Goal: Transaction & Acquisition: Purchase product/service

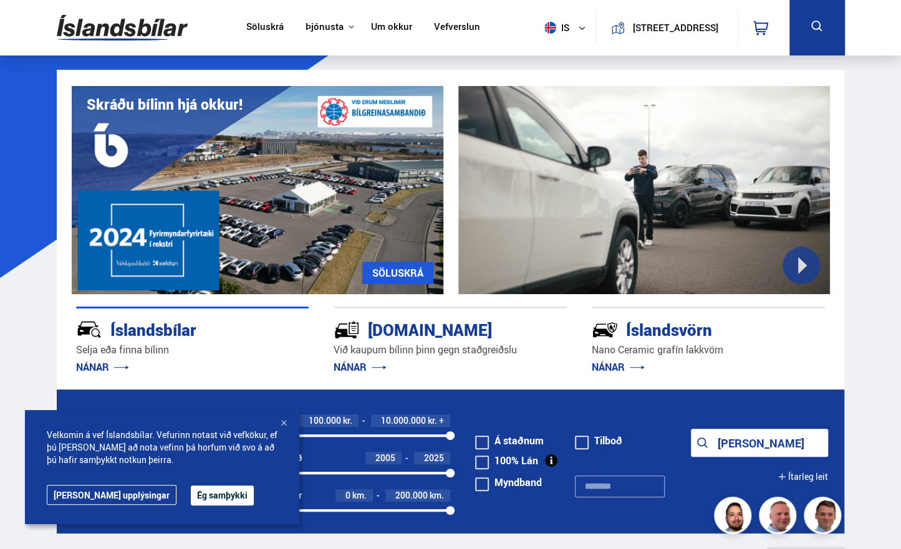
click at [279, 422] on div at bounding box center [284, 424] width 12 height 12
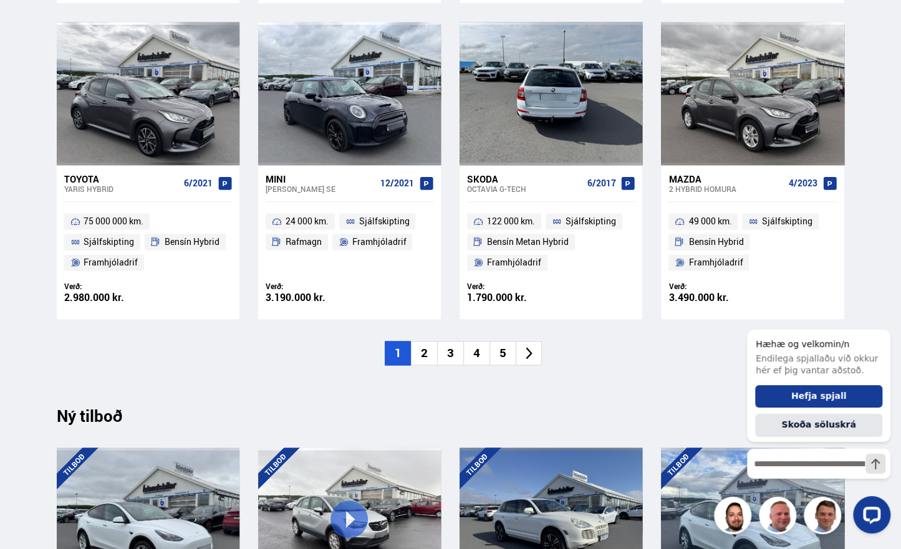
scroll to position [873, 0]
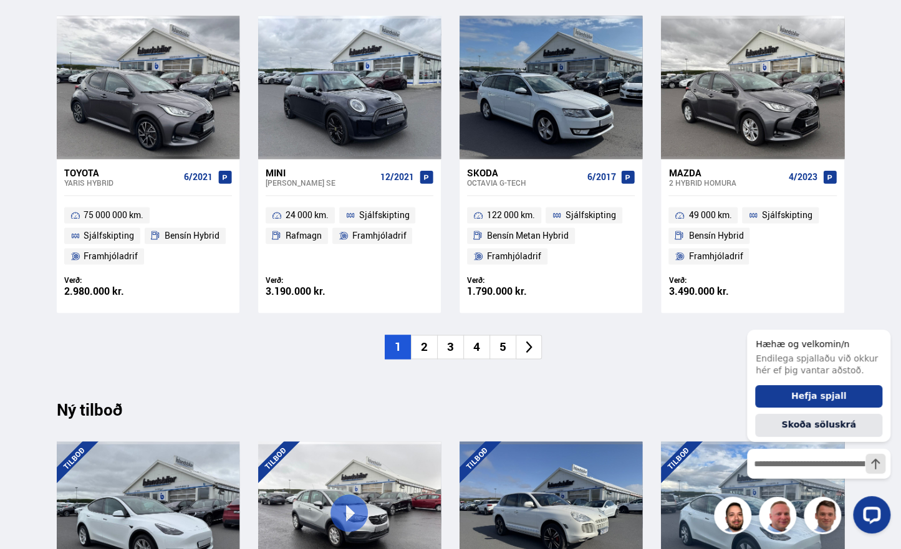
click at [428, 349] on li "2" at bounding box center [424, 347] width 26 height 24
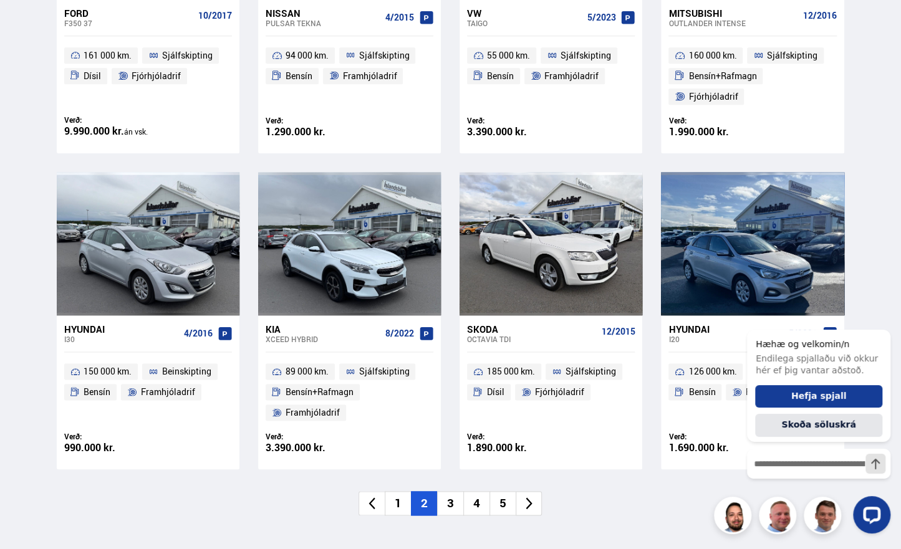
scroll to position [811, 0]
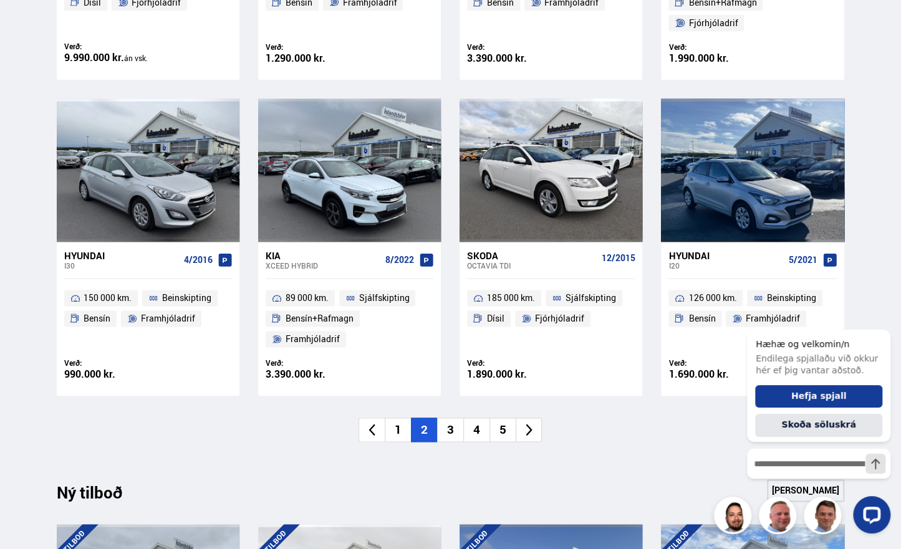
click at [451, 426] on li "3" at bounding box center [450, 430] width 26 height 24
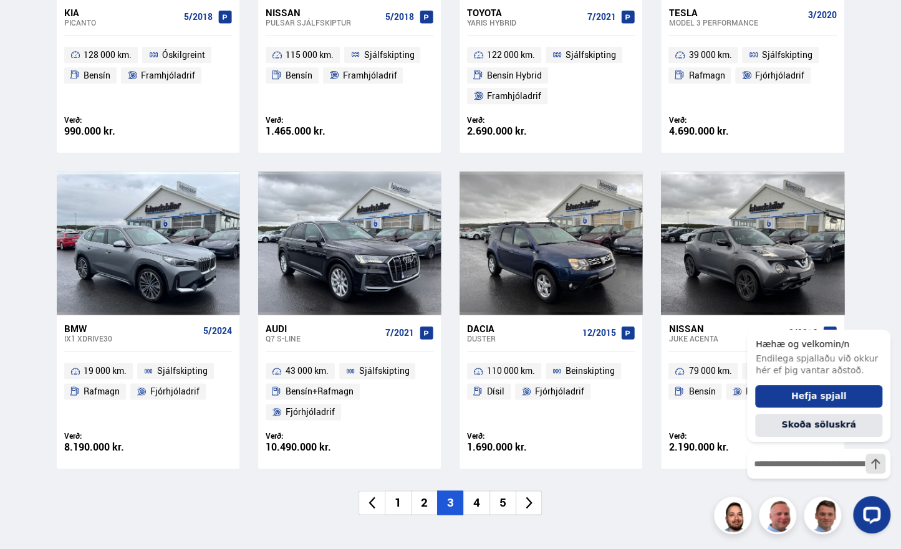
scroll to position [873, 0]
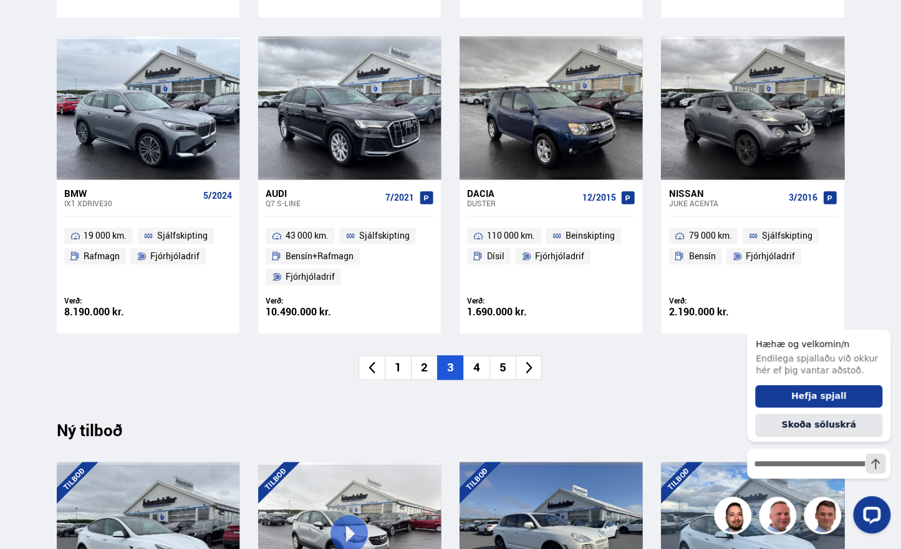
click at [476, 360] on li "4" at bounding box center [476, 368] width 26 height 24
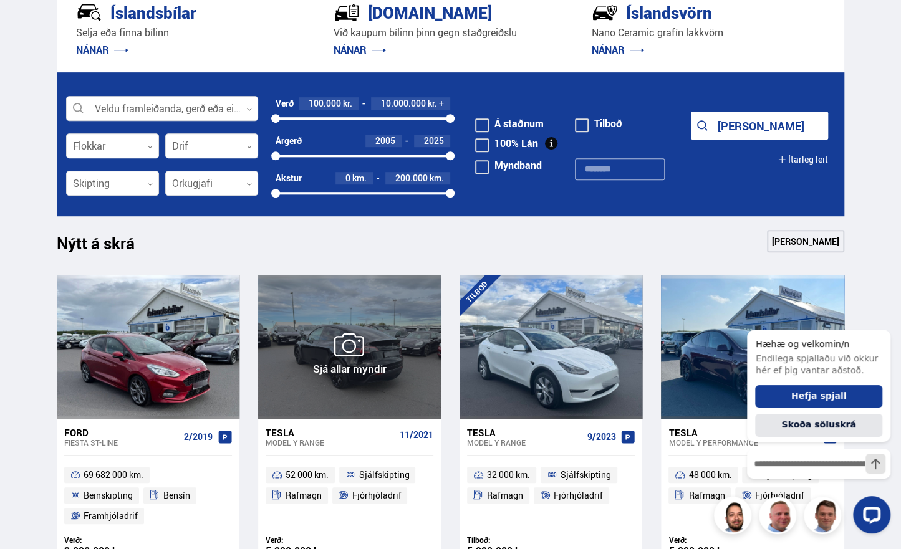
scroll to position [312, 0]
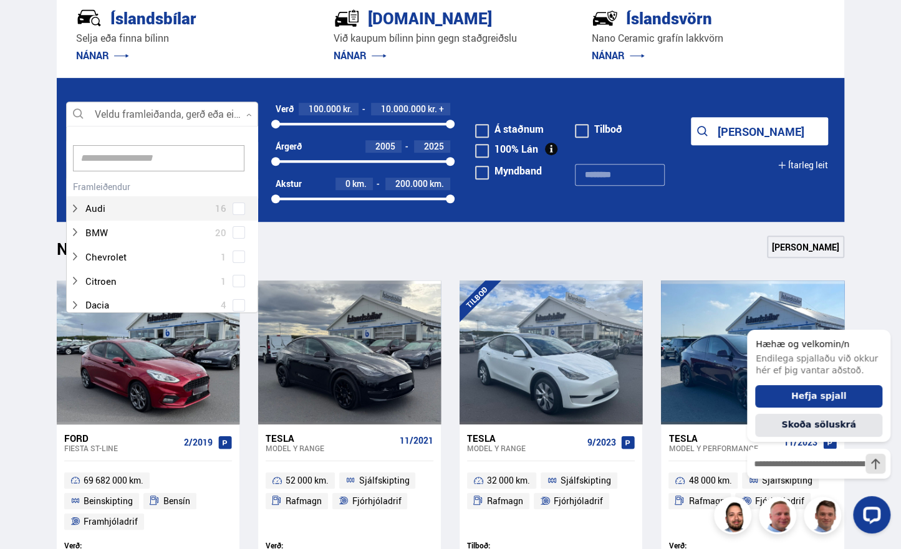
click at [218, 110] on div at bounding box center [162, 114] width 192 height 25
click at [198, 160] on input at bounding box center [159, 158] width 172 height 26
type input "*****"
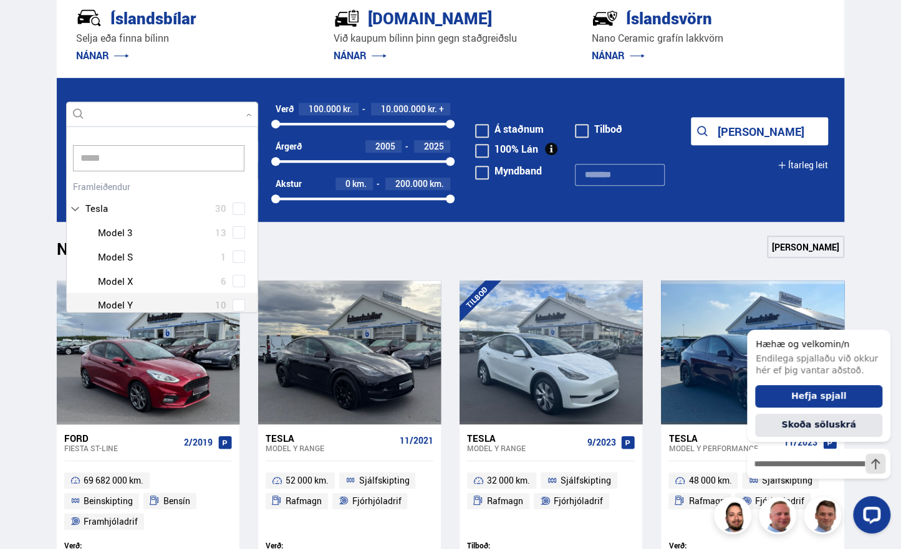
click at [157, 299] on div at bounding box center [175, 305] width 160 height 18
click at [232, 303] on div "Tesla Model 3 13 Tesla Model S 1 Tesla Model X 6 Tesla Model Y 10" at bounding box center [162, 269] width 191 height 97
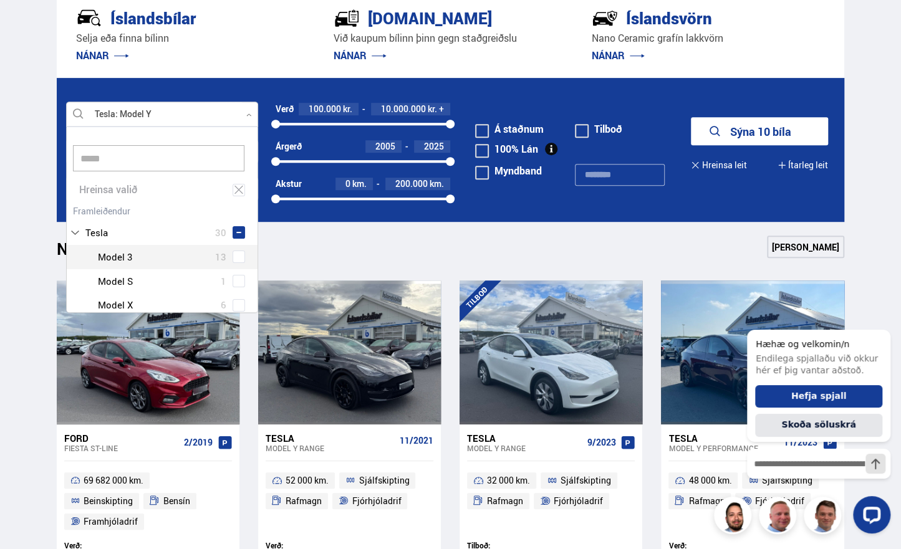
scroll to position [62, 0]
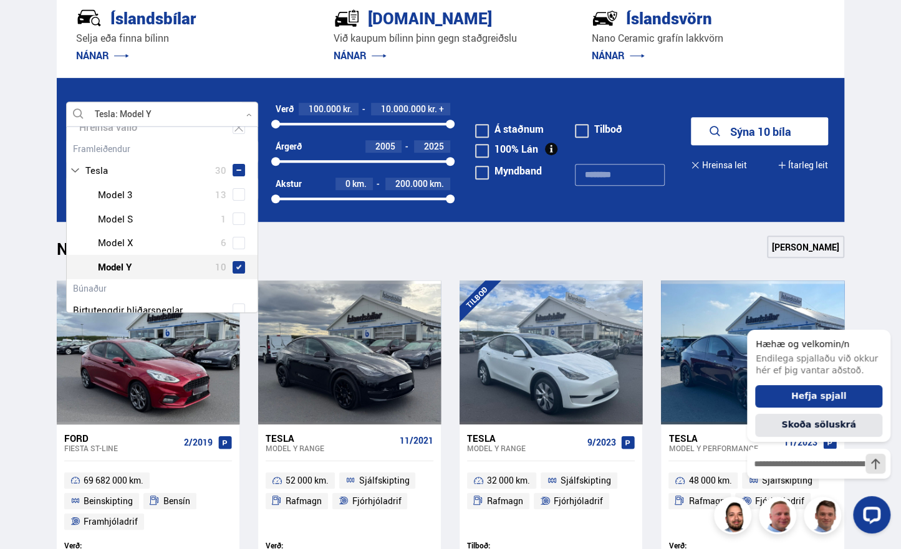
click at [742, 131] on button "Sýna 10 bíla" at bounding box center [759, 131] width 137 height 28
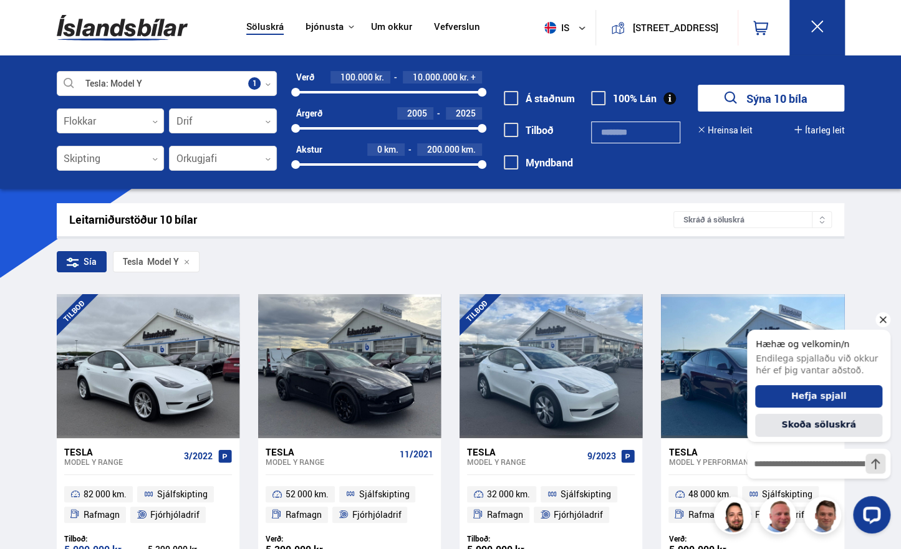
drag, startPoint x: 882, startPoint y: 322, endPoint x: 841, endPoint y: 330, distance: 41.8
click at [882, 322] on icon "Hide greeting" at bounding box center [883, 319] width 15 height 15
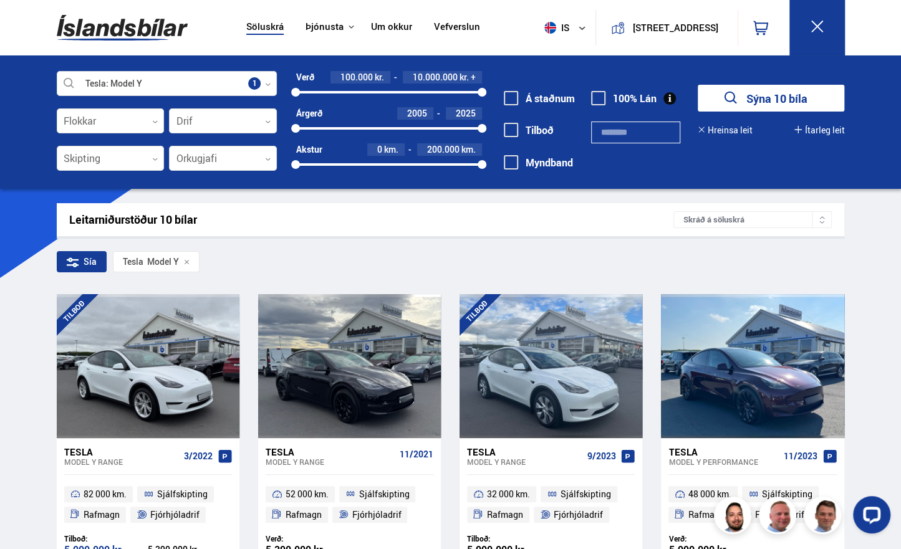
click at [597, 97] on span at bounding box center [598, 98] width 14 height 14
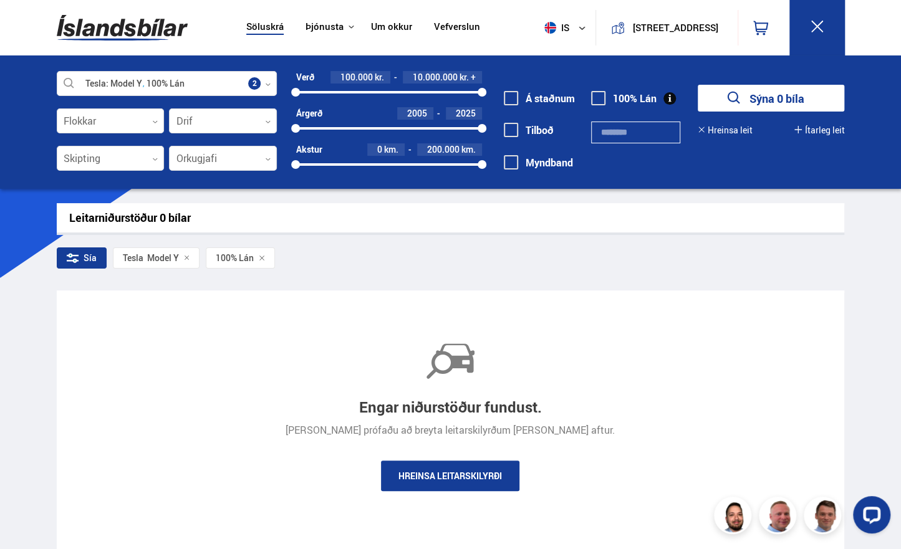
click at [596, 97] on span at bounding box center [598, 98] width 14 height 14
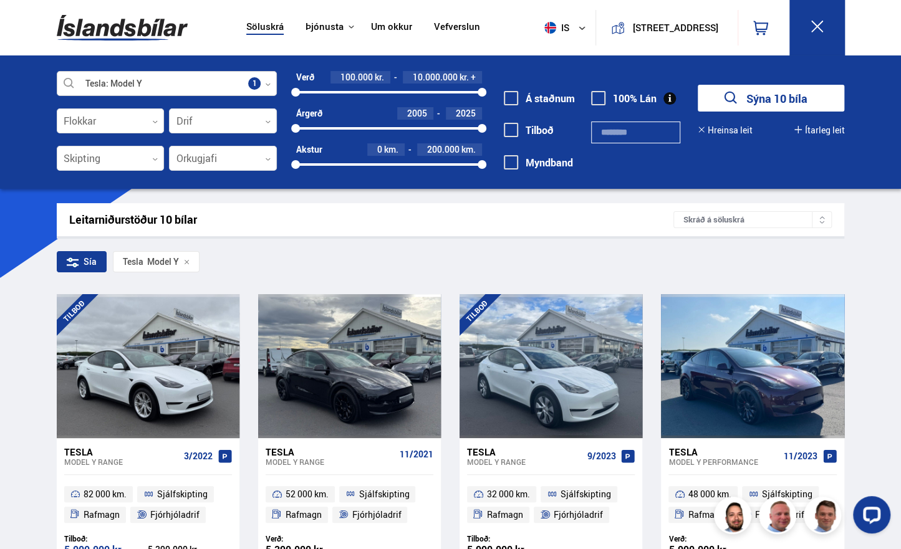
click at [271, 87] on div at bounding box center [167, 84] width 221 height 25
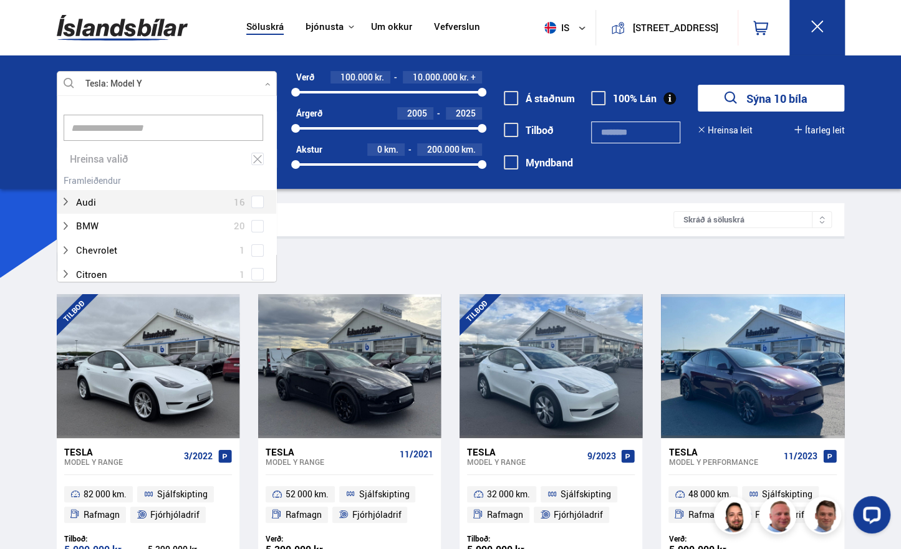
scroll to position [186, 217]
click at [252, 157] on icon at bounding box center [257, 159] width 11 height 12
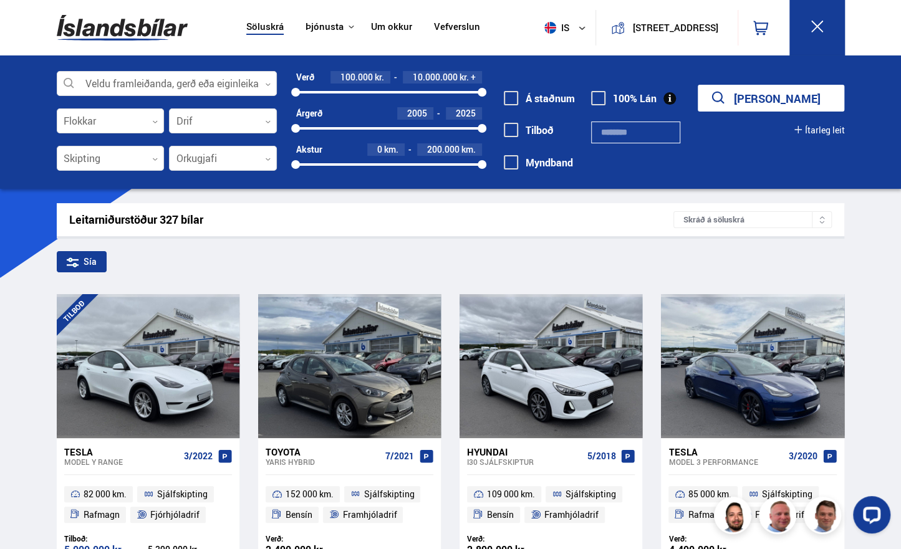
click at [599, 95] on span at bounding box center [598, 98] width 14 height 14
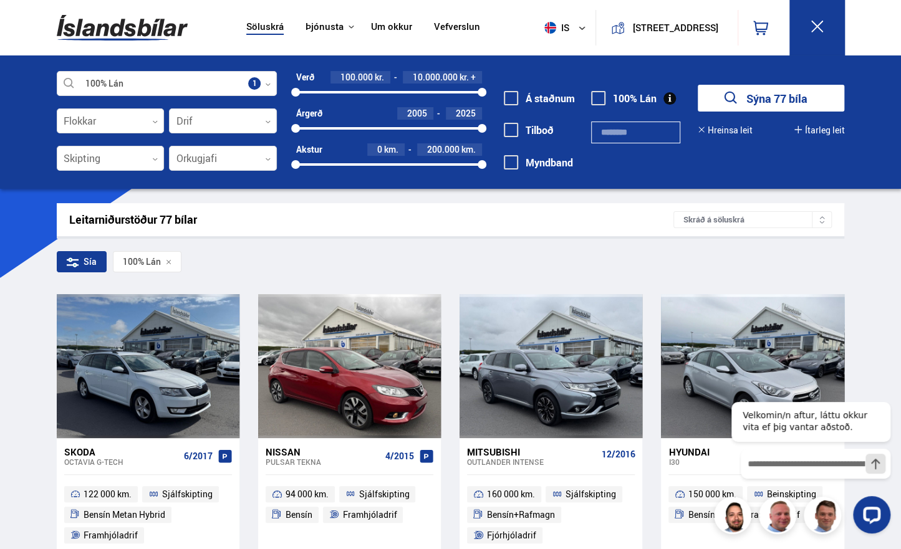
click at [594, 102] on span at bounding box center [598, 98] width 14 height 14
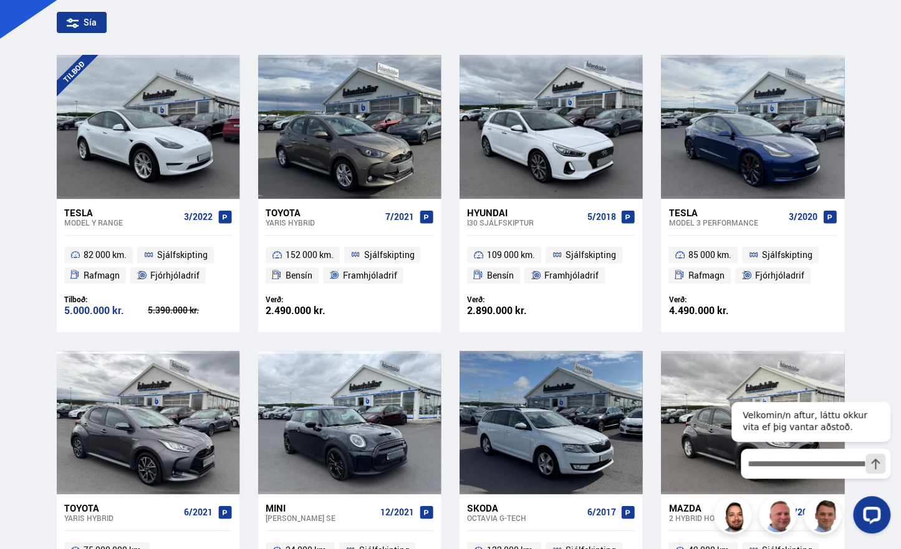
scroll to position [249, 0]
